Goal: Check status: Check status

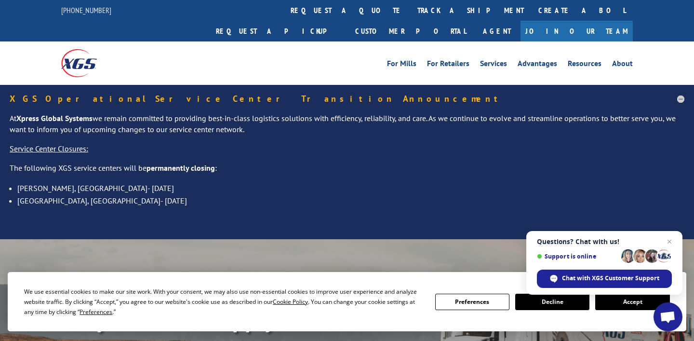
click at [618, 305] on button "Accept" at bounding box center [632, 302] width 74 height 16
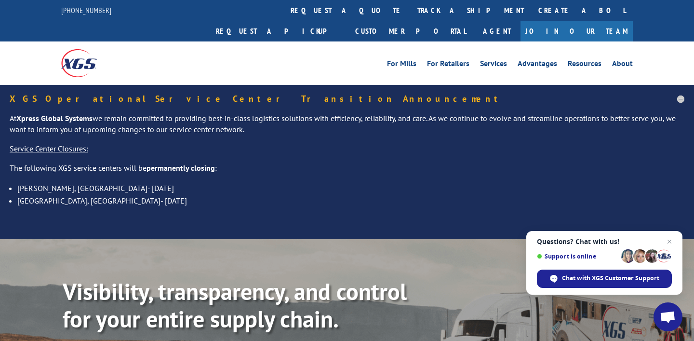
click at [530, 235] on span "Questions? Chat with us! Support is online Chat with XGS Customer Support" at bounding box center [605, 263] width 156 height 64
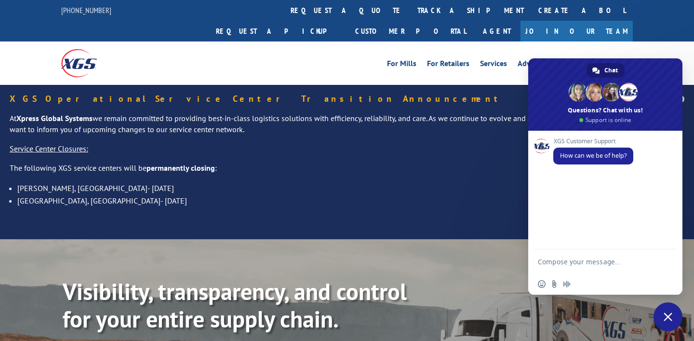
click at [681, 65] on span at bounding box center [605, 94] width 154 height 72
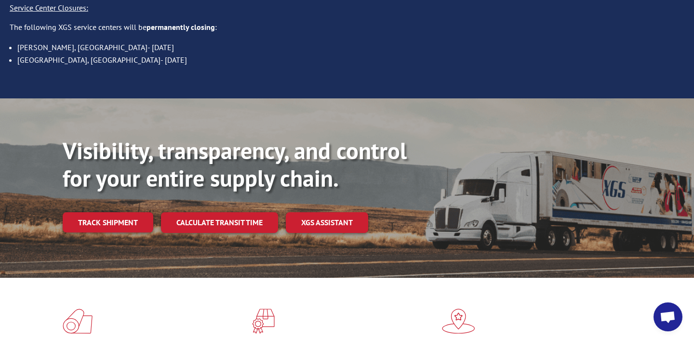
scroll to position [146, 0]
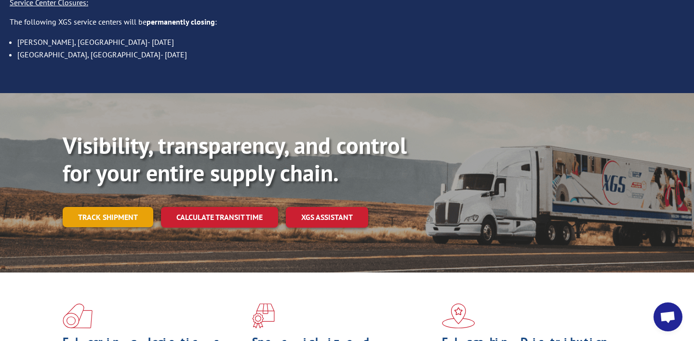
click at [113, 207] on link "Track shipment" at bounding box center [108, 217] width 91 height 20
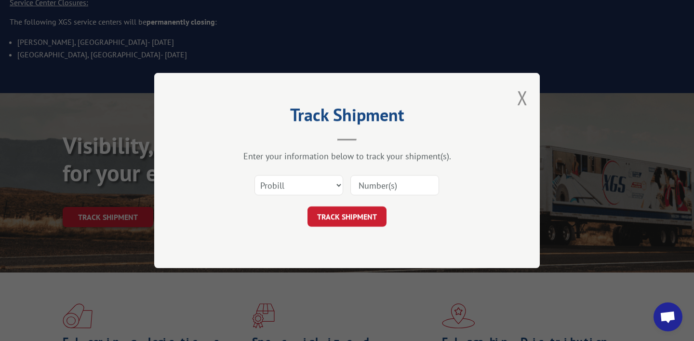
click at [374, 190] on input at bounding box center [395, 185] width 89 height 20
drag, startPoint x: 413, startPoint y: 186, endPoint x: 310, endPoint y: 189, distance: 103.2
click at [310, 189] on div "Select category... Probill BOL PO" at bounding box center [347, 185] width 289 height 32
paste input "SO1559631"
type input "SO1559631"
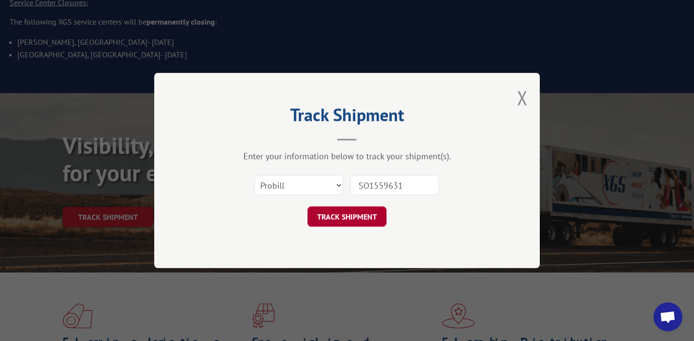
click at [325, 211] on button "TRACK SHIPMENT" at bounding box center [347, 216] width 79 height 20
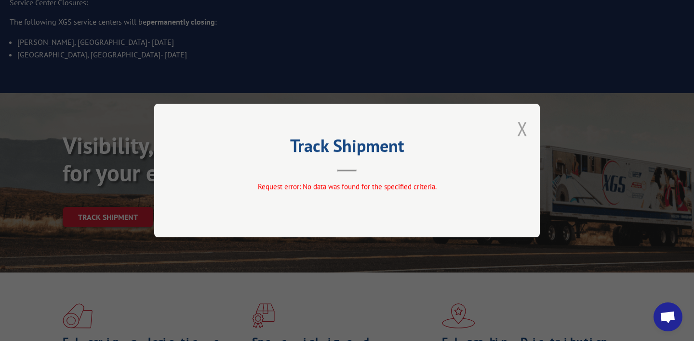
click at [524, 130] on button "Close modal" at bounding box center [522, 129] width 11 height 26
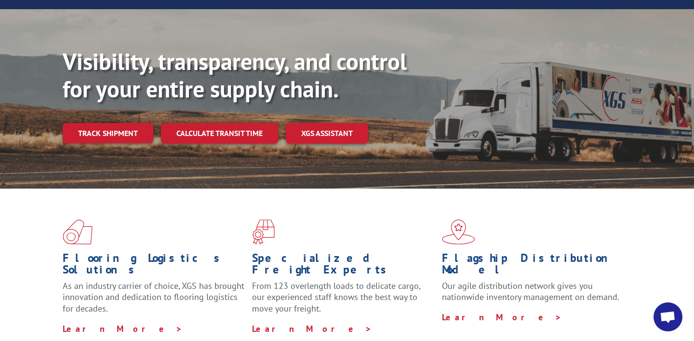
scroll to position [230, 0]
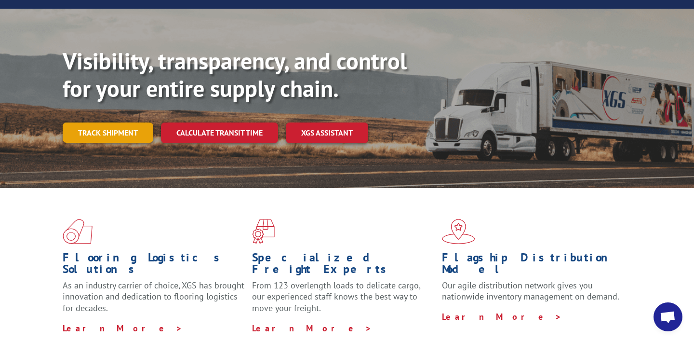
click at [108, 122] on link "Track shipment" at bounding box center [108, 132] width 91 height 20
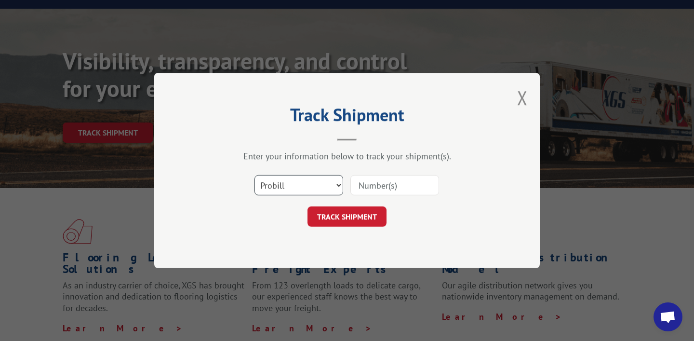
select select "po"
click at [378, 188] on input at bounding box center [395, 185] width 89 height 20
paste input "SI1616317"
type input "SI1616317"
click at [343, 216] on button "TRACK SHIPMENT" at bounding box center [347, 216] width 79 height 20
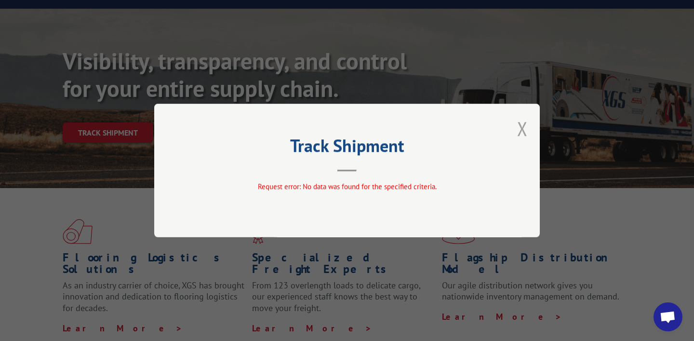
click at [526, 127] on button "Close modal" at bounding box center [522, 129] width 11 height 26
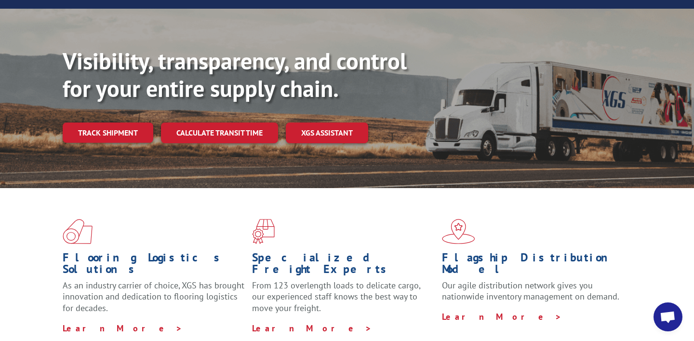
click at [421, 304] on div "Flooring Logistics Solutions As an industry carrier of choice, XGS has brought …" at bounding box center [347, 276] width 694 height 177
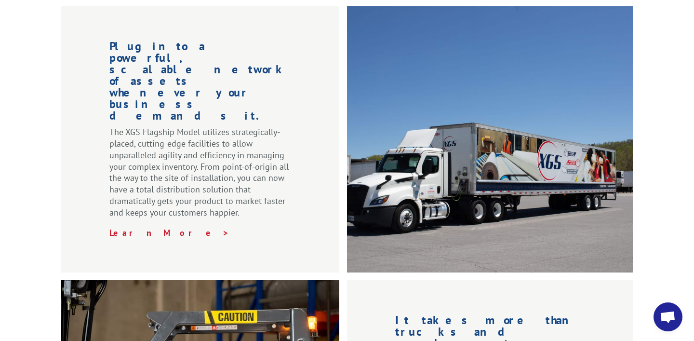
scroll to position [1147, 0]
